Goal: Task Accomplishment & Management: Use online tool/utility

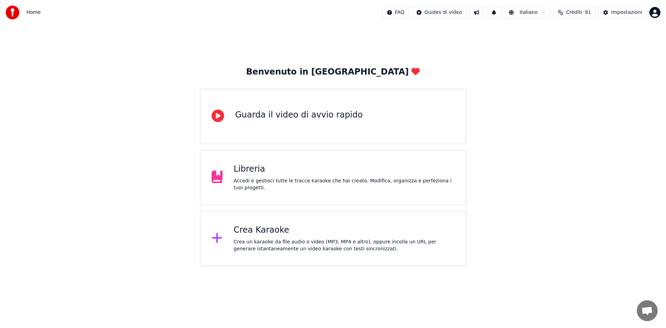
click at [290, 236] on div "Crea Karaoke Crea un karaoke da file audio o video (MP3, MP4 e altro), oppure i…" at bounding box center [344, 239] width 221 height 28
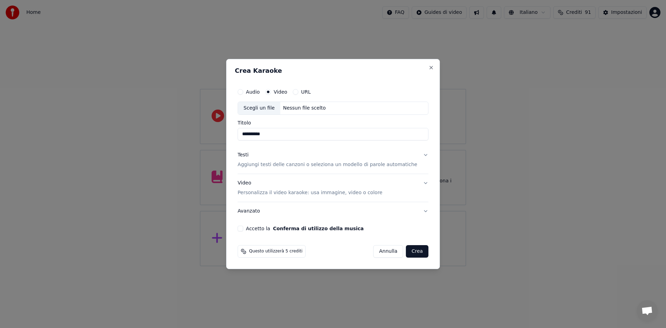
type input "**********"
click at [243, 93] on button "Audio" at bounding box center [241, 92] width 6 height 6
click at [258, 109] on div "Scegli un file" at bounding box center [259, 108] width 42 height 12
click at [304, 131] on input "Titolo" at bounding box center [333, 134] width 191 height 12
type input "**********"
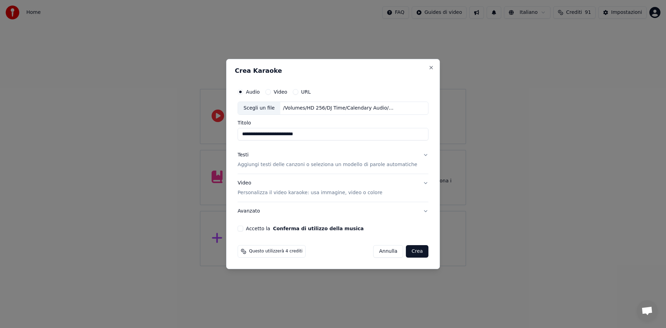
click at [289, 193] on p "Personalizza il video karaoke: usa immagine, video o colore" at bounding box center [310, 192] width 145 height 7
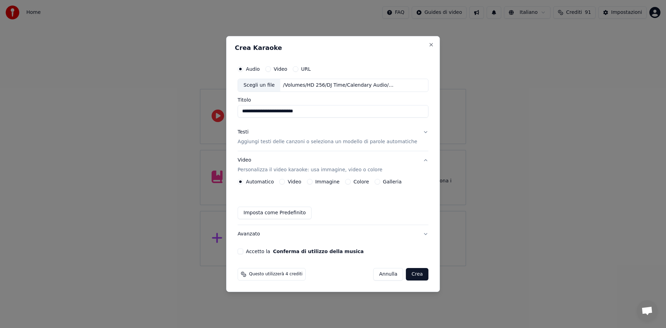
click at [285, 182] on button "Video" at bounding box center [282, 182] width 6 height 6
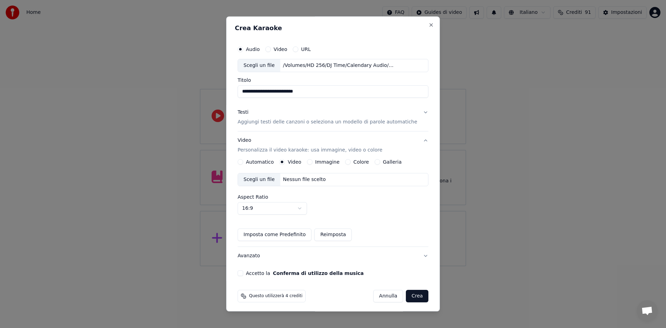
click at [243, 161] on button "Automatico" at bounding box center [241, 162] width 6 height 6
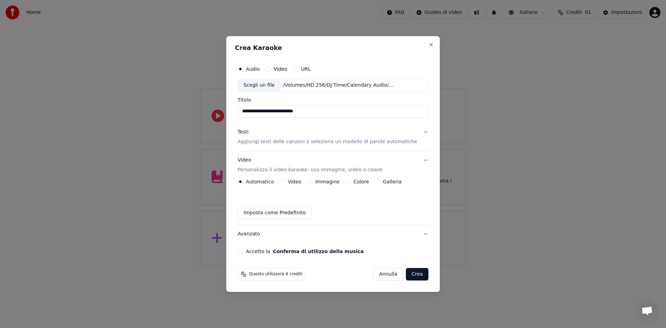
click at [264, 213] on button "Imposta come Predefinito" at bounding box center [275, 213] width 74 height 12
click at [366, 181] on label "Colore" at bounding box center [361, 181] width 16 height 5
click at [351, 181] on button "Colore" at bounding box center [348, 182] width 6 height 6
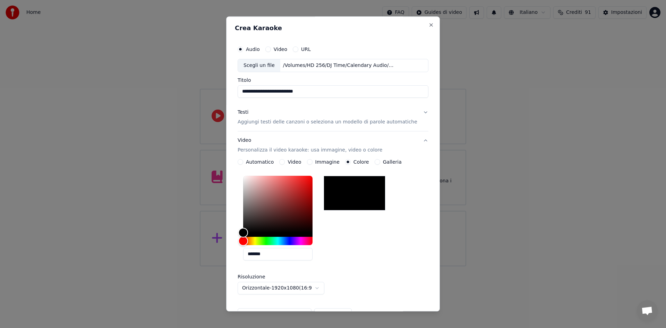
click at [265, 161] on label "Automatico" at bounding box center [260, 162] width 28 height 5
click at [243, 161] on button "Automatico" at bounding box center [241, 162] width 6 height 6
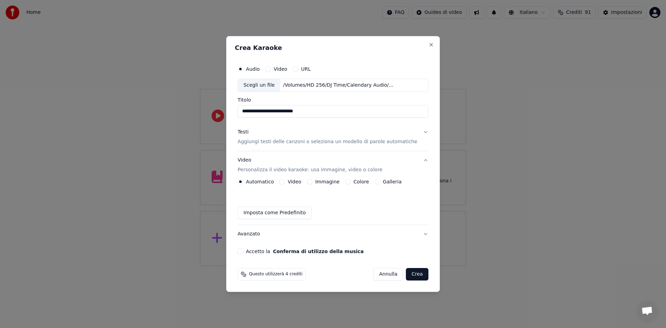
click at [243, 250] on button "Accetto la Conferma di utilizzo della musica" at bounding box center [241, 252] width 6 height 6
click at [267, 141] on p "Aggiungi testi delle canzoni o seleziona un modello di parole automatiche" at bounding box center [328, 141] width 180 height 7
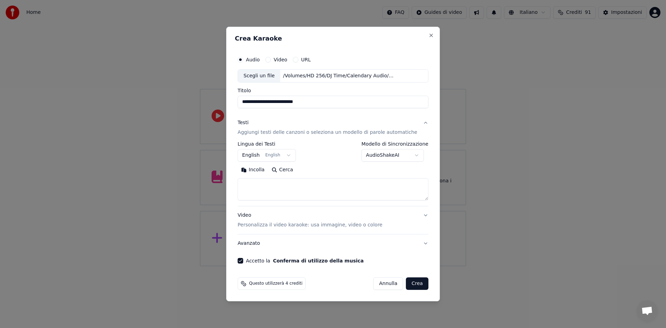
click at [266, 182] on textarea at bounding box center [333, 189] width 191 height 22
paste textarea "**********"
drag, startPoint x: 272, startPoint y: 184, endPoint x: 238, endPoint y: 178, distance: 34.5
click at [238, 178] on div "**********" at bounding box center [333, 164] width 214 height 275
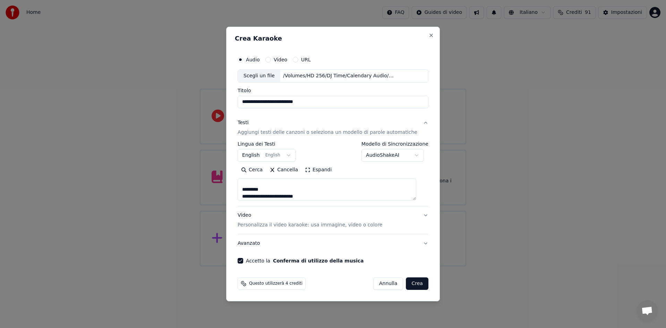
drag, startPoint x: 290, startPoint y: 190, endPoint x: 237, endPoint y: 186, distance: 53.2
click at [237, 186] on div "**********" at bounding box center [333, 164] width 214 height 275
drag, startPoint x: 278, startPoint y: 189, endPoint x: 242, endPoint y: 189, distance: 36.4
click at [242, 189] on div "**********" at bounding box center [333, 158] width 196 height 216
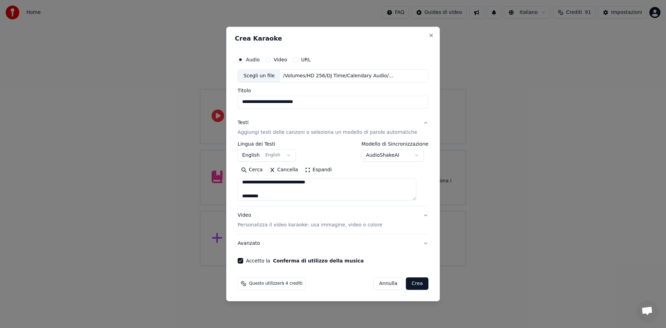
scroll to position [99, 0]
drag, startPoint x: 268, startPoint y: 189, endPoint x: 238, endPoint y: 188, distance: 29.9
click at [238, 188] on div "**********" at bounding box center [333, 164] width 214 height 275
drag, startPoint x: 262, startPoint y: 196, endPoint x: 248, endPoint y: 192, distance: 14.0
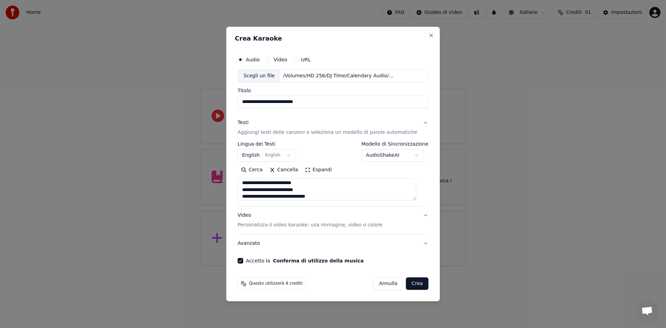
click at [248, 192] on textarea at bounding box center [327, 189] width 179 height 22
click at [299, 187] on textarea at bounding box center [327, 189] width 179 height 22
drag, startPoint x: 276, startPoint y: 192, endPoint x: 246, endPoint y: 191, distance: 29.5
click at [246, 191] on textarea at bounding box center [327, 189] width 179 height 22
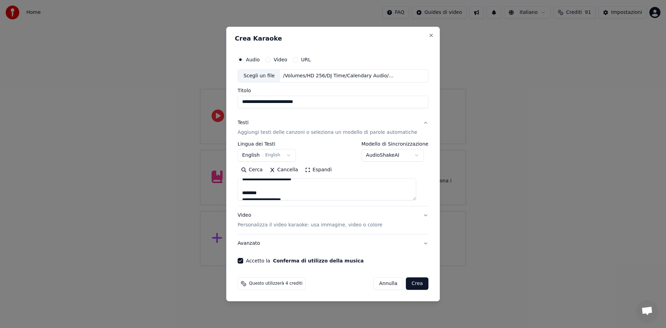
scroll to position [165, 0]
drag, startPoint x: 273, startPoint y: 190, endPoint x: 246, endPoint y: 189, distance: 27.1
click at [246, 189] on textarea at bounding box center [327, 189] width 179 height 22
drag, startPoint x: 276, startPoint y: 191, endPoint x: 245, endPoint y: 191, distance: 31.6
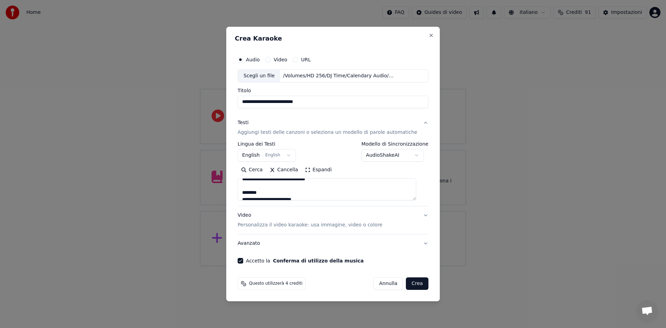
click at [245, 191] on textarea at bounding box center [327, 189] width 179 height 22
drag, startPoint x: 281, startPoint y: 197, endPoint x: 256, endPoint y: 197, distance: 24.6
click at [256, 197] on textarea at bounding box center [327, 189] width 179 height 22
click at [271, 192] on textarea at bounding box center [327, 189] width 179 height 22
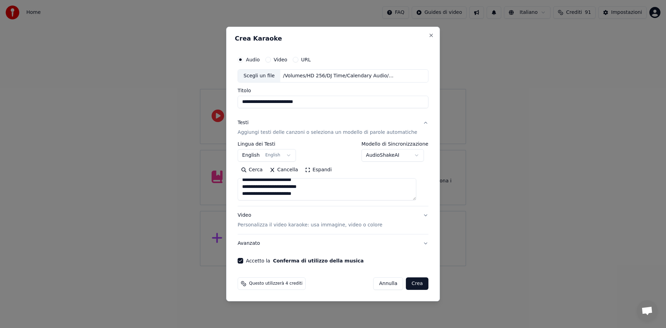
scroll to position [203, 0]
drag, startPoint x: 273, startPoint y: 187, endPoint x: 250, endPoint y: 184, distance: 23.5
click at [250, 184] on textarea at bounding box center [327, 189] width 179 height 22
click at [259, 187] on textarea at bounding box center [327, 189] width 179 height 22
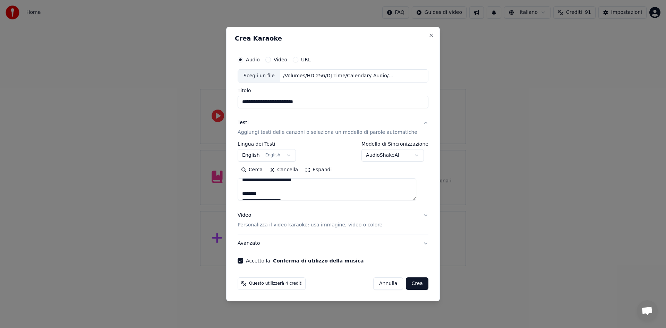
click at [268, 194] on textarea at bounding box center [327, 189] width 179 height 22
click at [271, 187] on textarea at bounding box center [327, 189] width 179 height 22
type textarea "**********"
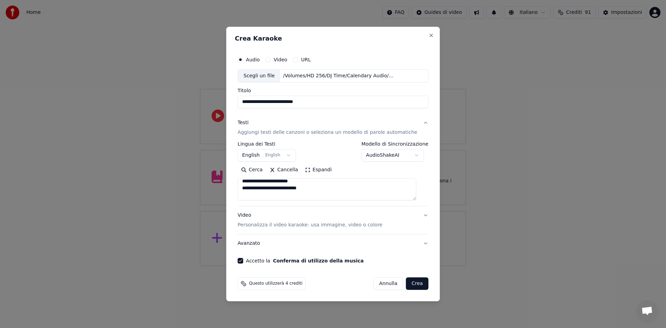
click at [419, 215] on button "Video Personalizza il video karaoke: usa immagine, video o colore" at bounding box center [333, 220] width 191 height 28
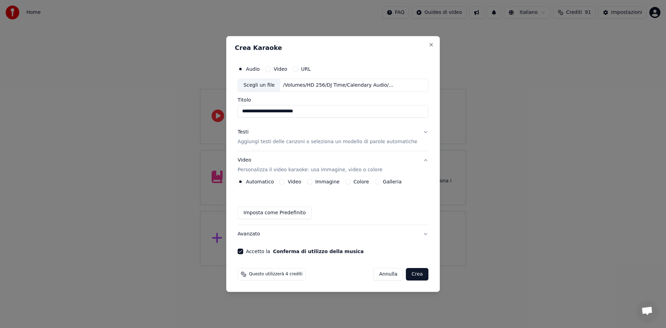
click at [301, 182] on label "Video" at bounding box center [295, 181] width 14 height 5
click at [285, 182] on button "Video" at bounding box center [282, 182] width 6 height 6
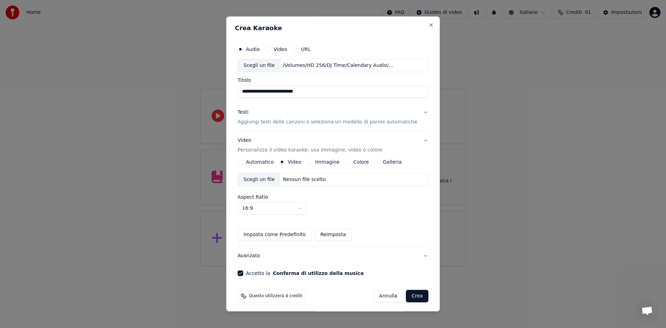
click at [393, 163] on label "Galleria" at bounding box center [392, 162] width 19 height 5
click at [380, 163] on button "Galleria" at bounding box center [378, 162] width 6 height 6
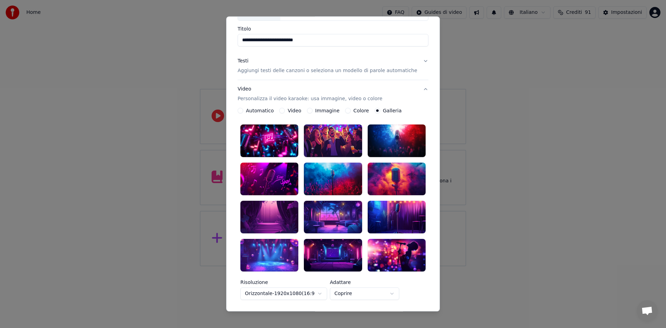
scroll to position [36, 0]
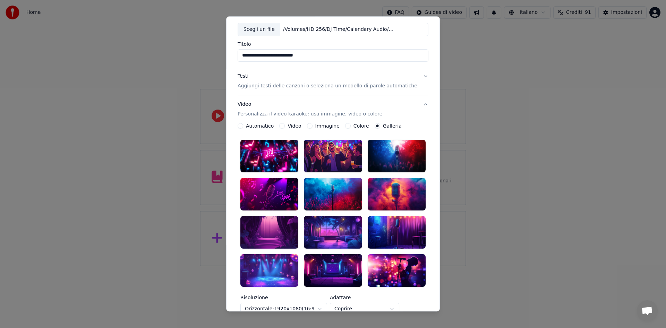
click at [382, 222] on div at bounding box center [397, 232] width 58 height 33
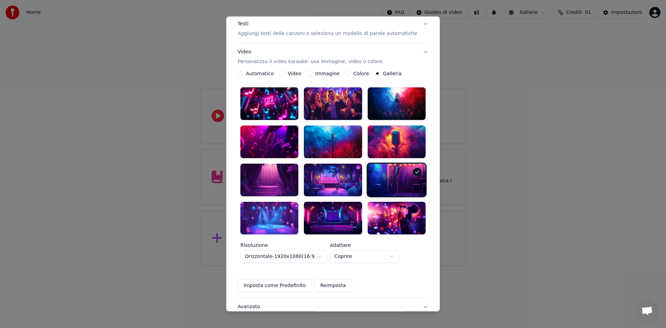
scroll to position [92, 0]
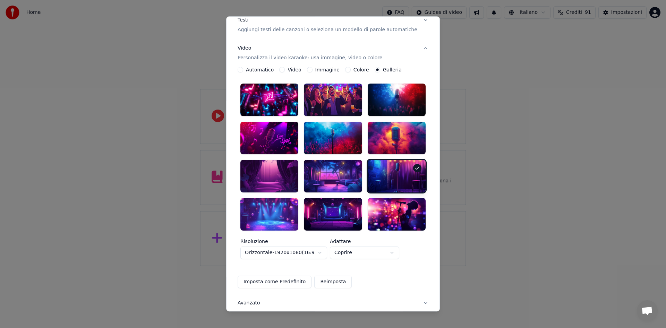
click at [263, 168] on div at bounding box center [269, 176] width 58 height 33
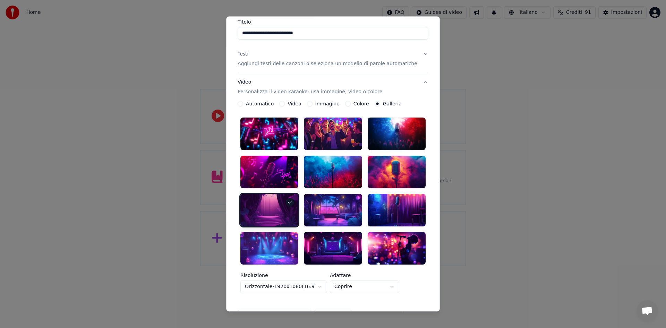
scroll to position [56, 0]
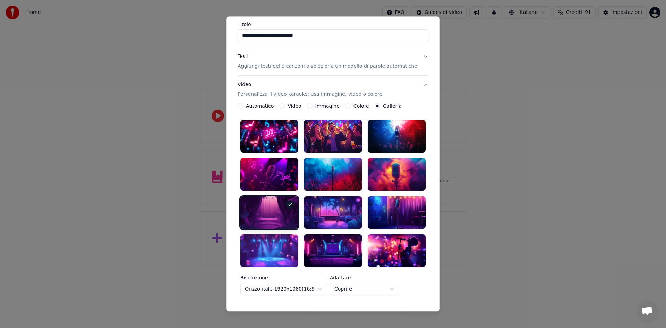
click at [243, 106] on button "Automatico" at bounding box center [241, 106] width 6 height 6
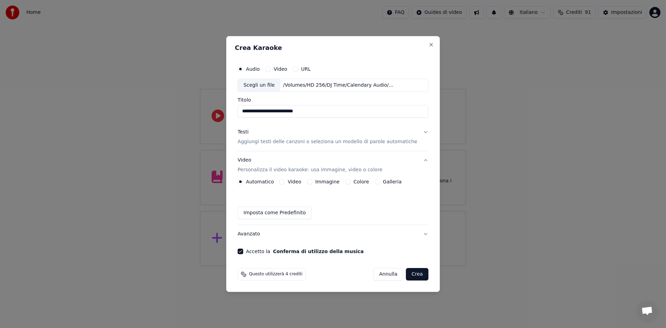
scroll to position [0, 0]
click at [287, 144] on p "Aggiungi testi delle canzoni o seleziona un modello di parole automatiche" at bounding box center [328, 141] width 180 height 7
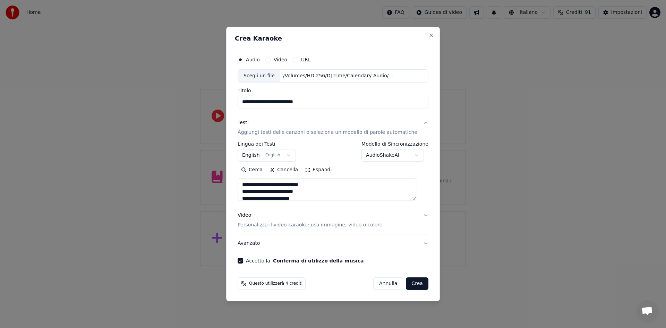
click at [414, 285] on button "Crea" at bounding box center [417, 284] width 22 height 12
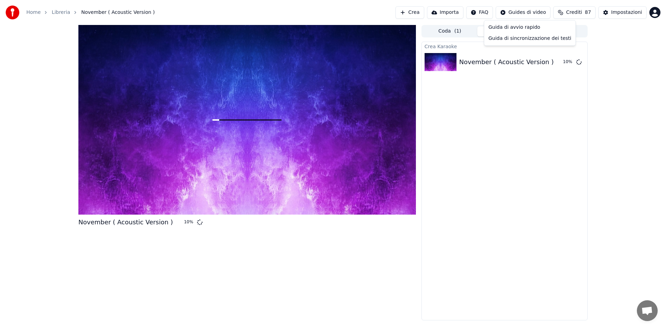
click at [520, 10] on html "Home Libreria November ( Acoustic Version ) Crea Importa FAQ Guides di video Cr…" at bounding box center [333, 164] width 666 height 328
click at [516, 26] on div "Guida di avvio rapido" at bounding box center [530, 27] width 88 height 11
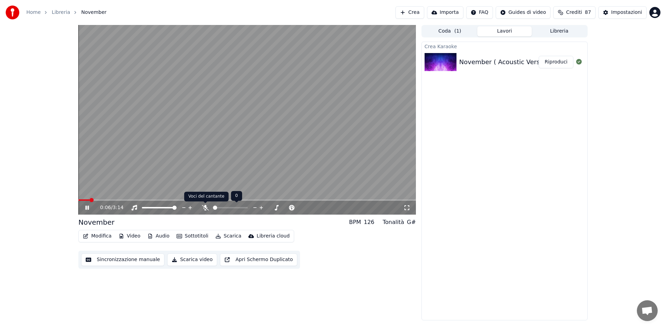
click at [204, 209] on icon at bounding box center [205, 208] width 7 height 6
click at [86, 208] on icon at bounding box center [86, 208] width 3 height 4
click at [86, 207] on icon at bounding box center [87, 207] width 4 height 5
click at [86, 207] on icon at bounding box center [86, 208] width 3 height 4
click at [86, 207] on icon at bounding box center [87, 207] width 4 height 5
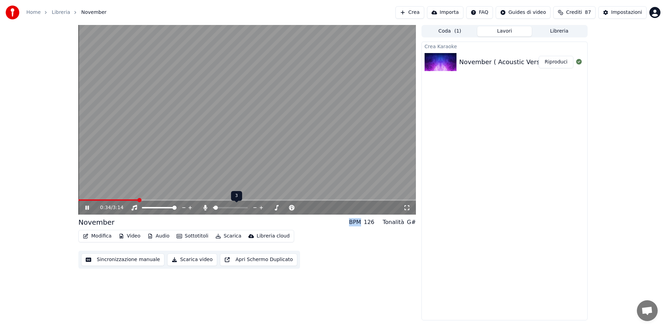
click at [214, 207] on span at bounding box center [213, 207] width 1 height 1
click at [248, 208] on span at bounding box center [246, 208] width 4 height 4
click at [90, 207] on icon at bounding box center [92, 208] width 16 height 6
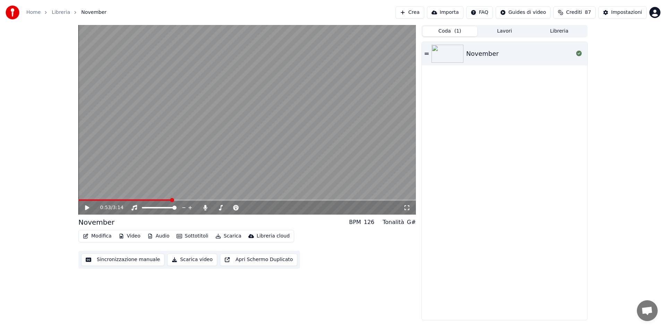
click at [461, 32] on button "Coda ( 1 )" at bounding box center [450, 31] width 55 height 10
click at [559, 32] on button "Libreria" at bounding box center [559, 31] width 55 height 10
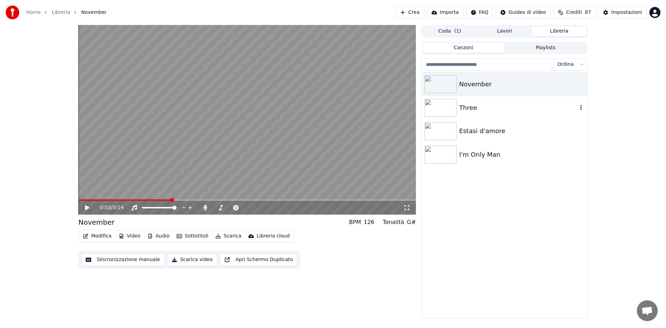
click at [493, 107] on div "Three" at bounding box center [518, 108] width 118 height 10
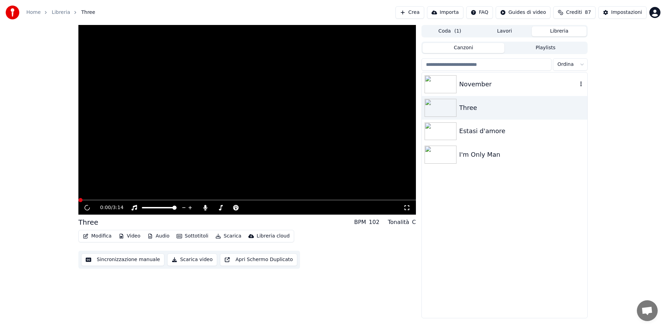
click at [509, 88] on div "November" at bounding box center [518, 84] width 118 height 10
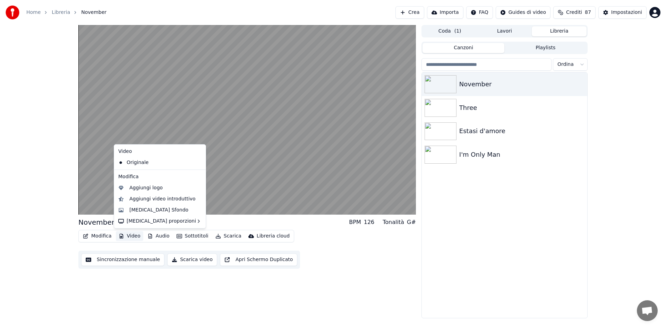
click at [129, 237] on button "Video" at bounding box center [129, 236] width 27 height 10
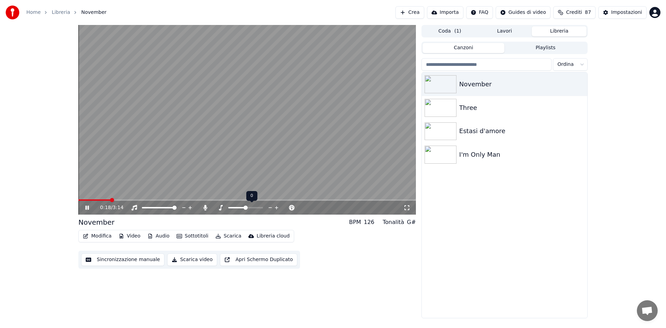
click at [245, 206] on span at bounding box center [246, 208] width 4 height 4
click at [126, 235] on button "Video" at bounding box center [129, 236] width 27 height 10
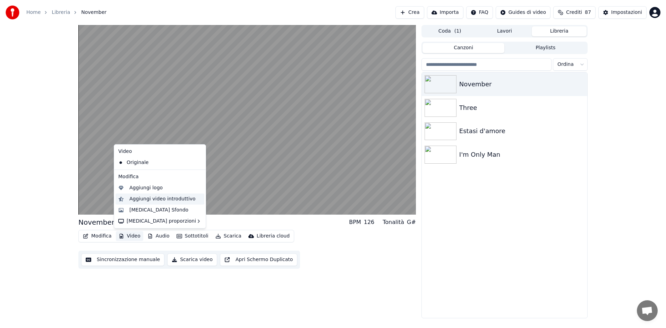
click at [145, 201] on div "Aggiungi video introduttivo" at bounding box center [162, 199] width 66 height 7
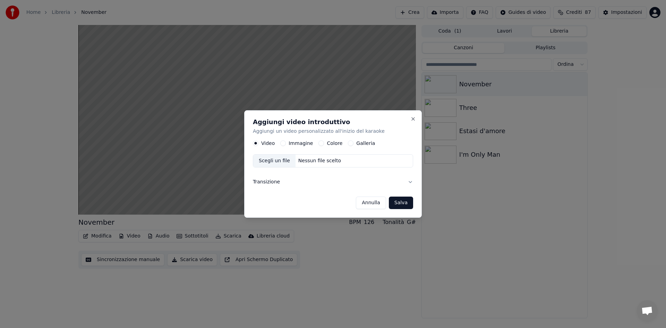
click at [371, 205] on button "Annulla" at bounding box center [371, 203] width 30 height 12
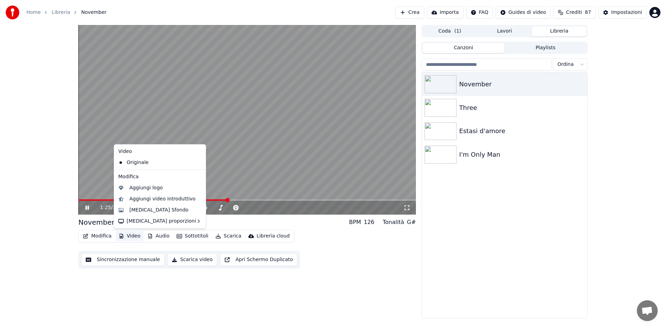
click at [135, 235] on button "Video" at bounding box center [129, 236] width 27 height 10
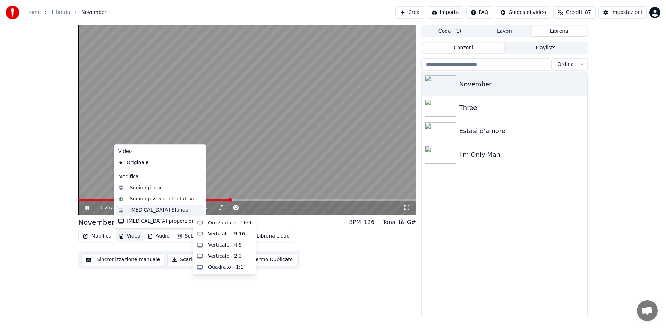
click at [136, 211] on div "[MEDICAL_DATA] Sfondo" at bounding box center [158, 210] width 59 height 7
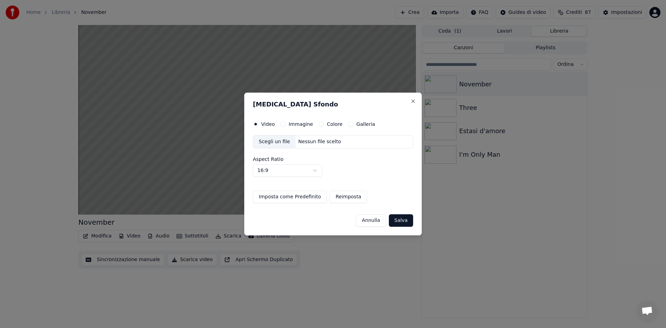
click at [366, 123] on label "Galleria" at bounding box center [365, 124] width 19 height 5
click at [353, 123] on button "Galleria" at bounding box center [351, 124] width 6 height 6
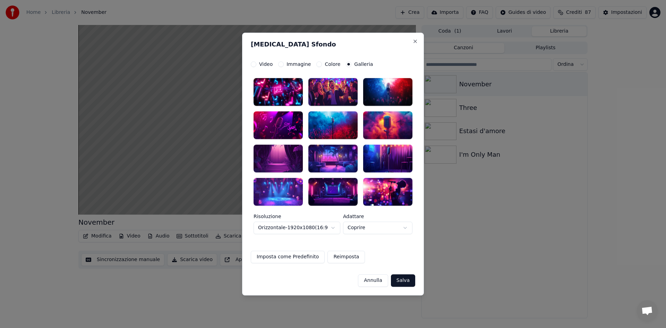
click at [276, 92] on div at bounding box center [278, 92] width 49 height 28
click at [405, 279] on button "Salva" at bounding box center [403, 280] width 24 height 12
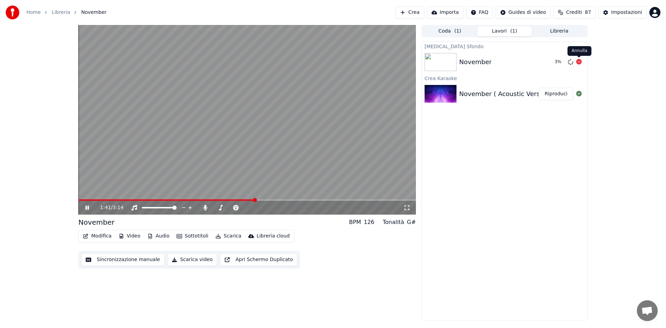
click at [579, 62] on icon at bounding box center [579, 62] width 6 height 6
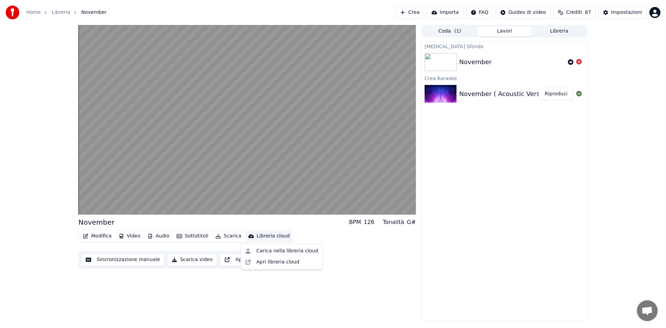
click at [267, 236] on div "Libreria cloud" at bounding box center [273, 236] width 33 height 7
click at [272, 264] on div "Apri libreria cloud" at bounding box center [277, 262] width 43 height 7
click at [129, 236] on button "Video" at bounding box center [129, 236] width 27 height 10
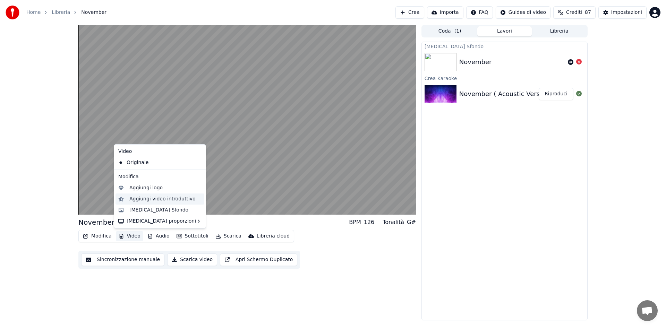
click at [147, 199] on div "Aggiungi video introduttivo" at bounding box center [162, 199] width 66 height 7
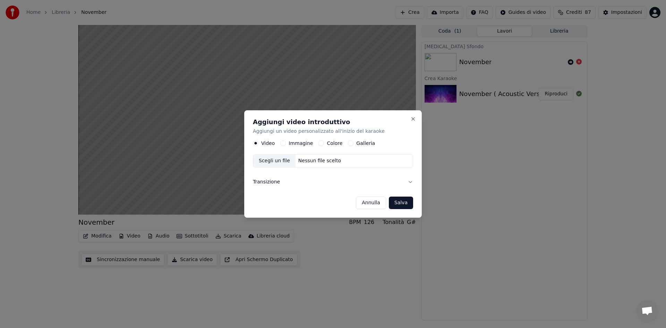
click at [283, 143] on button "Immagine" at bounding box center [283, 143] width 6 height 6
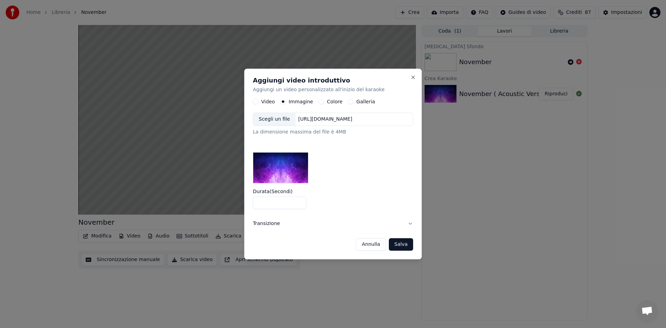
click at [283, 117] on div "Scegli un file" at bounding box center [274, 119] width 42 height 12
click at [378, 244] on button "Annulla" at bounding box center [371, 244] width 30 height 12
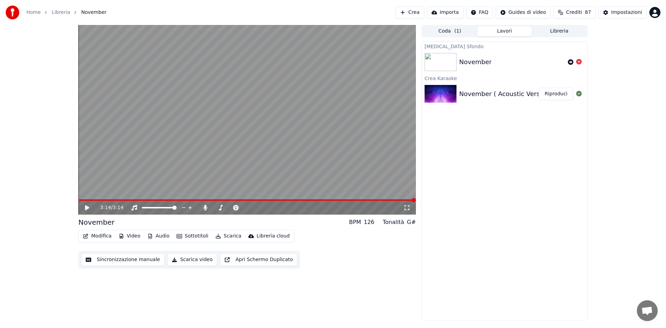
click at [466, 60] on div "November" at bounding box center [475, 62] width 33 height 10
click at [553, 32] on button "Libreria" at bounding box center [559, 31] width 55 height 10
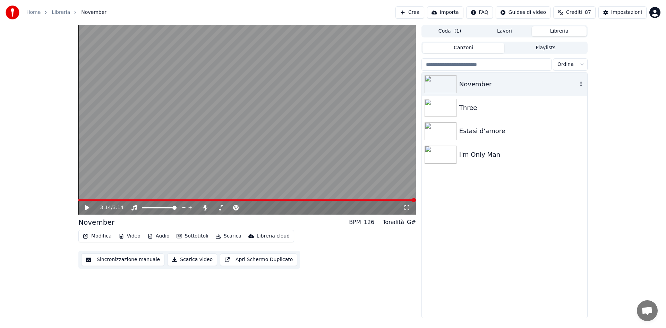
click at [580, 85] on icon "button" at bounding box center [581, 84] width 7 height 6
click at [583, 129] on div "Informazioni di Debug" at bounding box center [583, 130] width 70 height 11
click at [107, 237] on button "Modifica" at bounding box center [97, 236] width 34 height 10
click at [77, 289] on div "3:14 / 3:14 November BPM 126 Tonalità G# Modifica Video Audio Sottotitoli Scari…" at bounding box center [333, 171] width 520 height 293
click at [579, 85] on icon "button" at bounding box center [581, 84] width 7 height 6
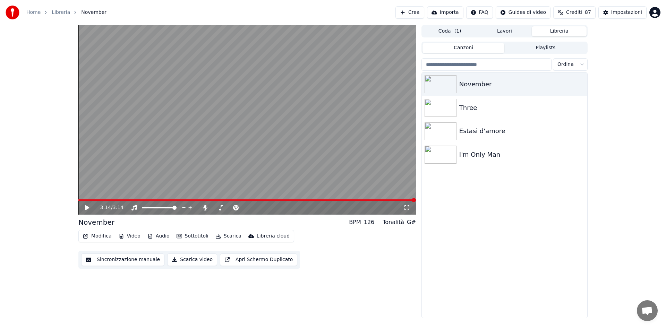
click at [605, 73] on div "3:14 / 3:14 November BPM 126 Tonalità G# Modifica Video Audio Sottotitoli Scari…" at bounding box center [333, 171] width 666 height 293
click at [503, 31] on button "Lavori" at bounding box center [504, 31] width 55 height 10
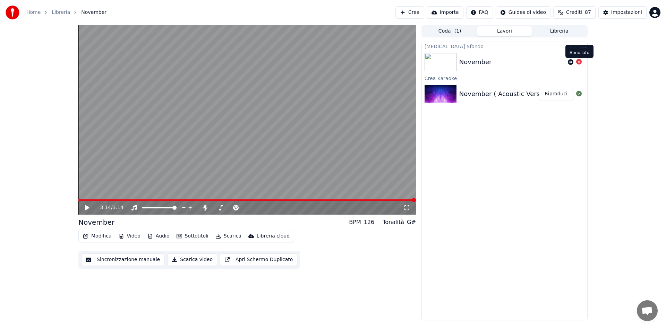
click at [580, 62] on icon at bounding box center [579, 62] width 6 height 6
click at [448, 62] on img at bounding box center [441, 62] width 32 height 18
click at [556, 28] on button "Libreria" at bounding box center [559, 31] width 55 height 10
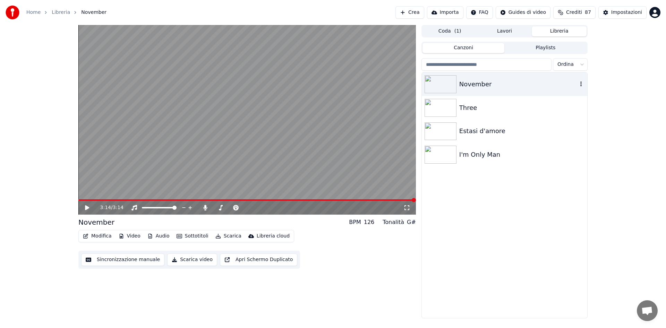
click at [497, 87] on div "November" at bounding box center [518, 84] width 118 height 10
click at [581, 84] on icon "button" at bounding box center [580, 84] width 1 height 5
click at [100, 237] on button "Modifica" at bounding box center [97, 236] width 34 height 10
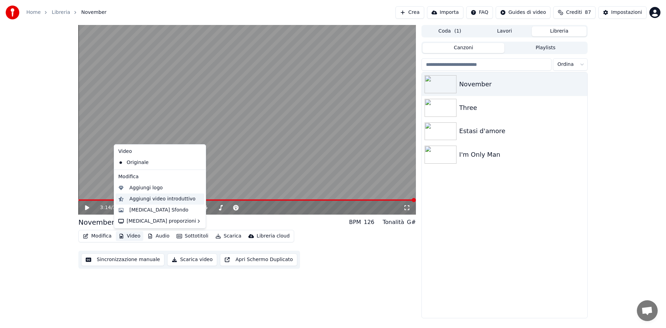
click at [148, 200] on div "Aggiungi video introduttivo" at bounding box center [162, 199] width 66 height 7
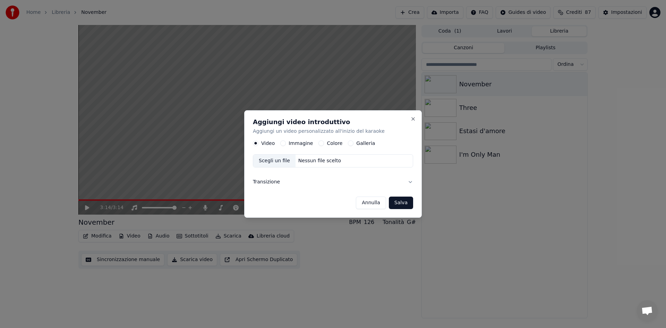
click at [291, 142] on label "Immagine" at bounding box center [301, 143] width 24 height 5
click at [286, 142] on button "Immagine" at bounding box center [283, 143] width 6 height 6
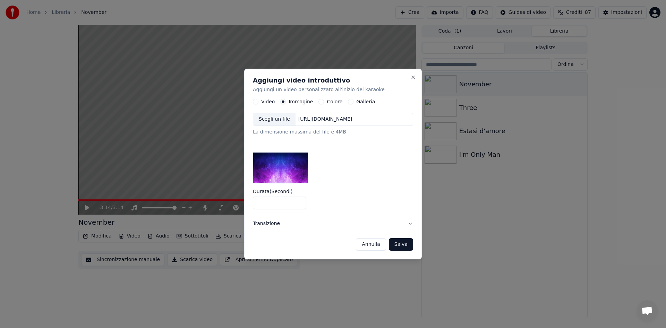
click at [278, 119] on div "Scegli un file" at bounding box center [274, 119] width 42 height 12
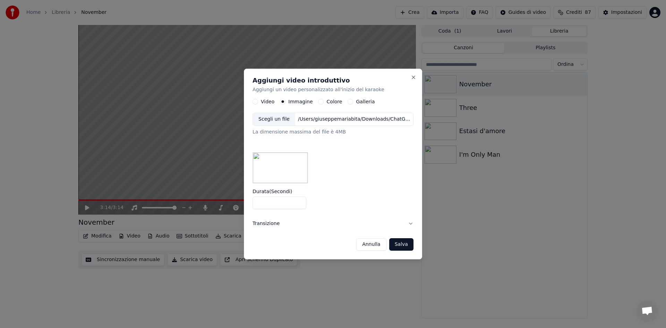
click at [404, 245] on button "Salva" at bounding box center [401, 244] width 24 height 12
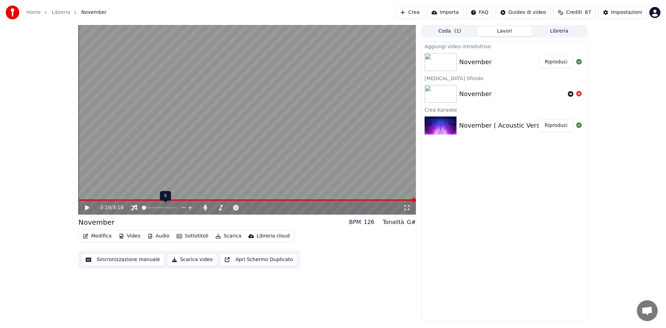
click at [142, 208] on span at bounding box center [142, 207] width 0 height 1
click at [85, 206] on icon at bounding box center [87, 207] width 4 height 5
click at [39, 134] on div "0:01 / 3:18 November BPM 126 Tonalità G# Modifica Video Audio Sottotitoli Scari…" at bounding box center [333, 173] width 666 height 296
click at [139, 204] on div at bounding box center [166, 207] width 56 height 7
click at [133, 206] on icon at bounding box center [134, 208] width 7 height 6
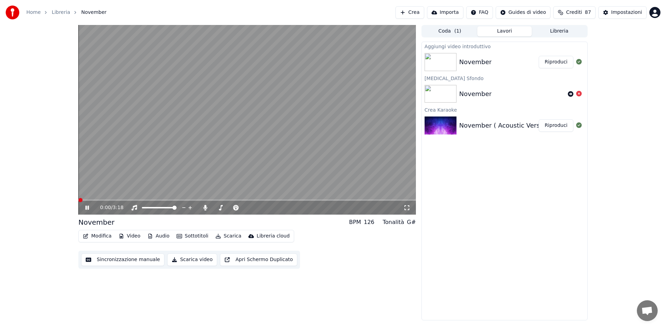
click at [78, 198] on span at bounding box center [80, 200] width 4 height 4
click at [89, 208] on icon at bounding box center [86, 208] width 3 height 4
click at [97, 233] on button "Modifica" at bounding box center [97, 236] width 34 height 10
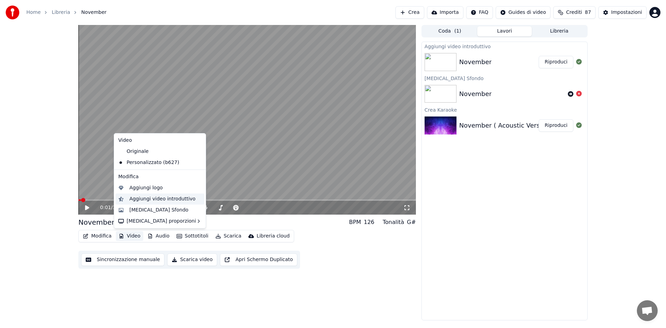
click at [155, 202] on div "Aggiungi video introduttivo" at bounding box center [162, 199] width 66 height 7
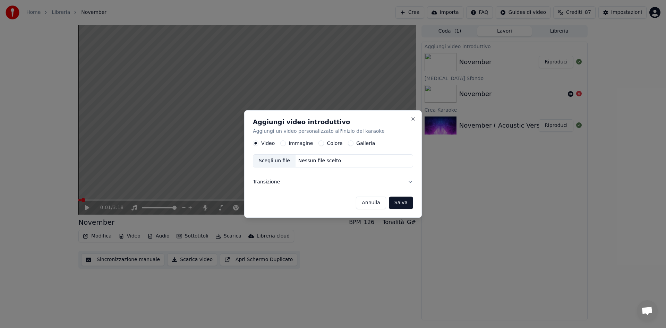
click at [304, 142] on label "Immagine" at bounding box center [301, 143] width 24 height 5
click at [286, 142] on button "Immagine" at bounding box center [283, 143] width 6 height 6
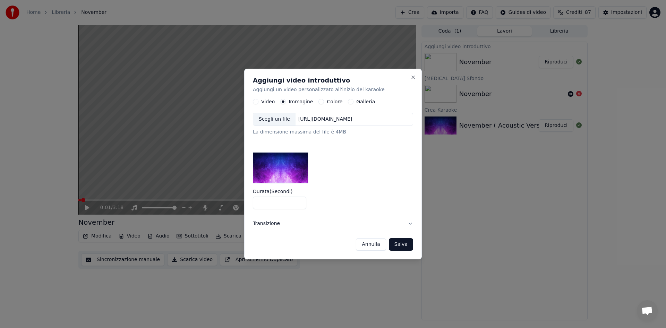
click at [304, 224] on button "Transizione" at bounding box center [333, 224] width 160 height 18
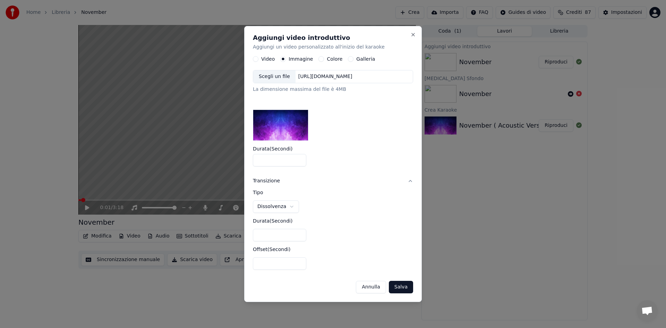
click at [378, 288] on button "Annulla" at bounding box center [371, 287] width 30 height 12
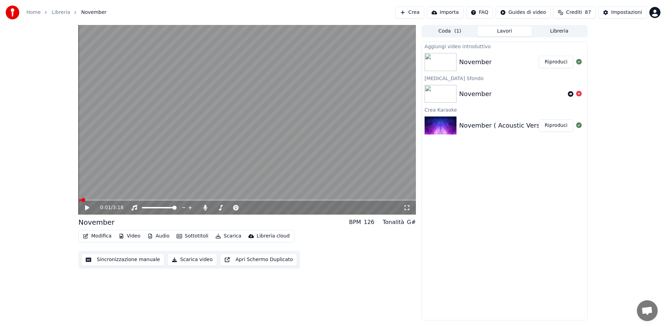
click at [85, 206] on icon at bounding box center [92, 208] width 16 height 6
click at [87, 210] on icon at bounding box center [92, 208] width 16 height 6
click at [127, 236] on button "Video" at bounding box center [129, 236] width 27 height 10
click at [320, 227] on div "November BPM 126 Tonalità G#" at bounding box center [247, 223] width 338 height 10
click at [33, 11] on link "Home" at bounding box center [33, 12] width 14 height 7
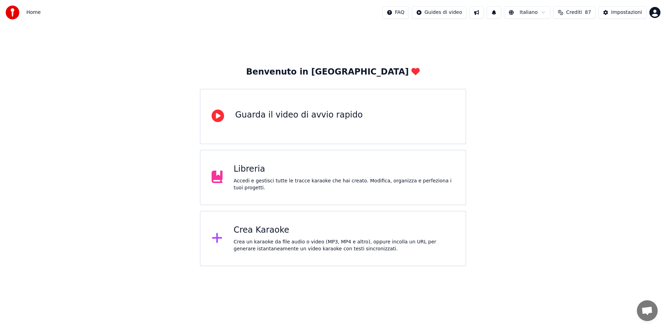
click at [273, 229] on div "Crea Karaoke" at bounding box center [344, 230] width 221 height 11
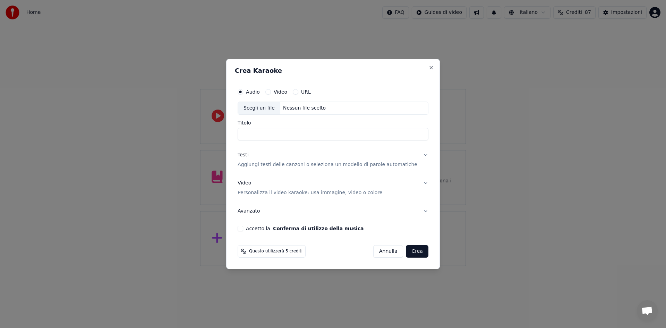
click at [276, 94] on div "Video" at bounding box center [276, 92] width 22 height 6
click at [271, 91] on button "Video" at bounding box center [268, 92] width 6 height 6
click at [383, 255] on button "Annulla" at bounding box center [388, 251] width 30 height 12
